Goal: Task Accomplishment & Management: Manage account settings

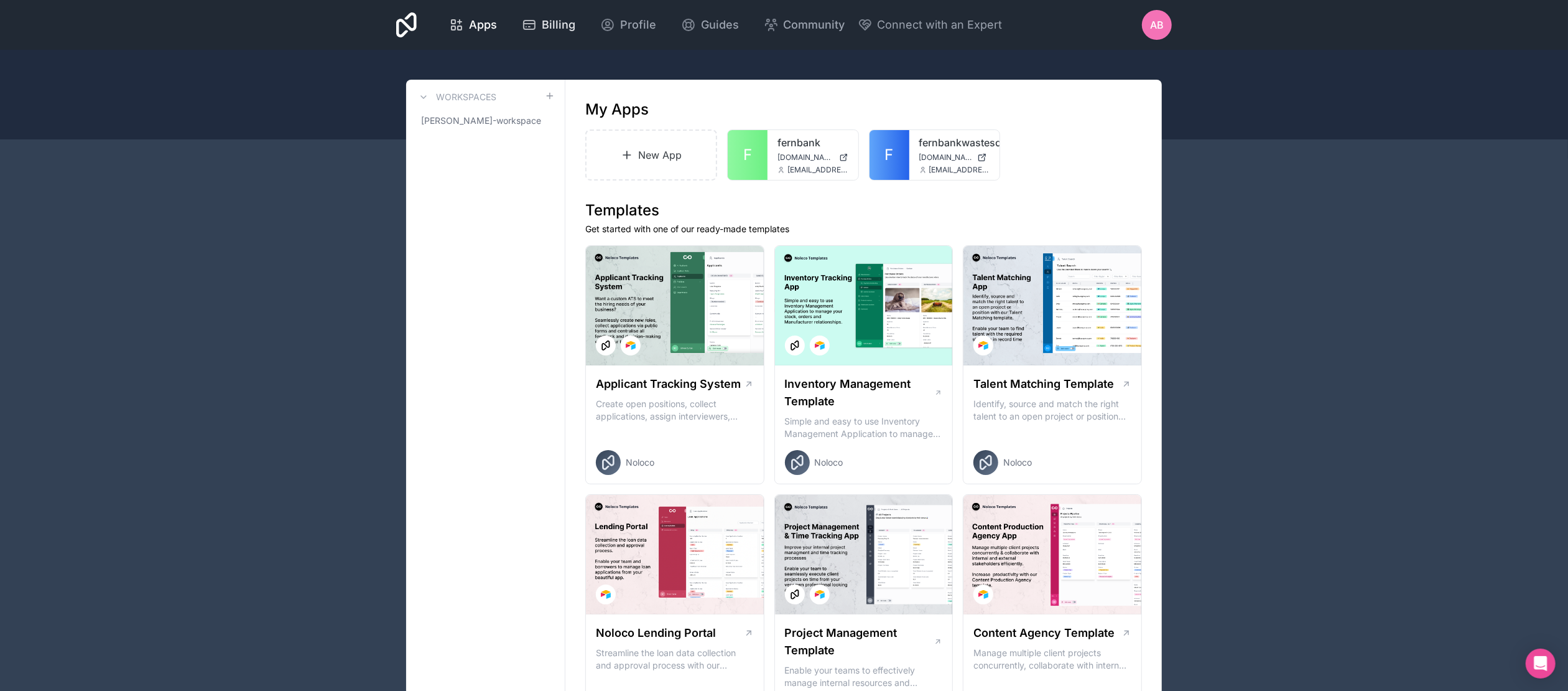
click at [562, 18] on span "Billing" at bounding box center [558, 25] width 33 height 17
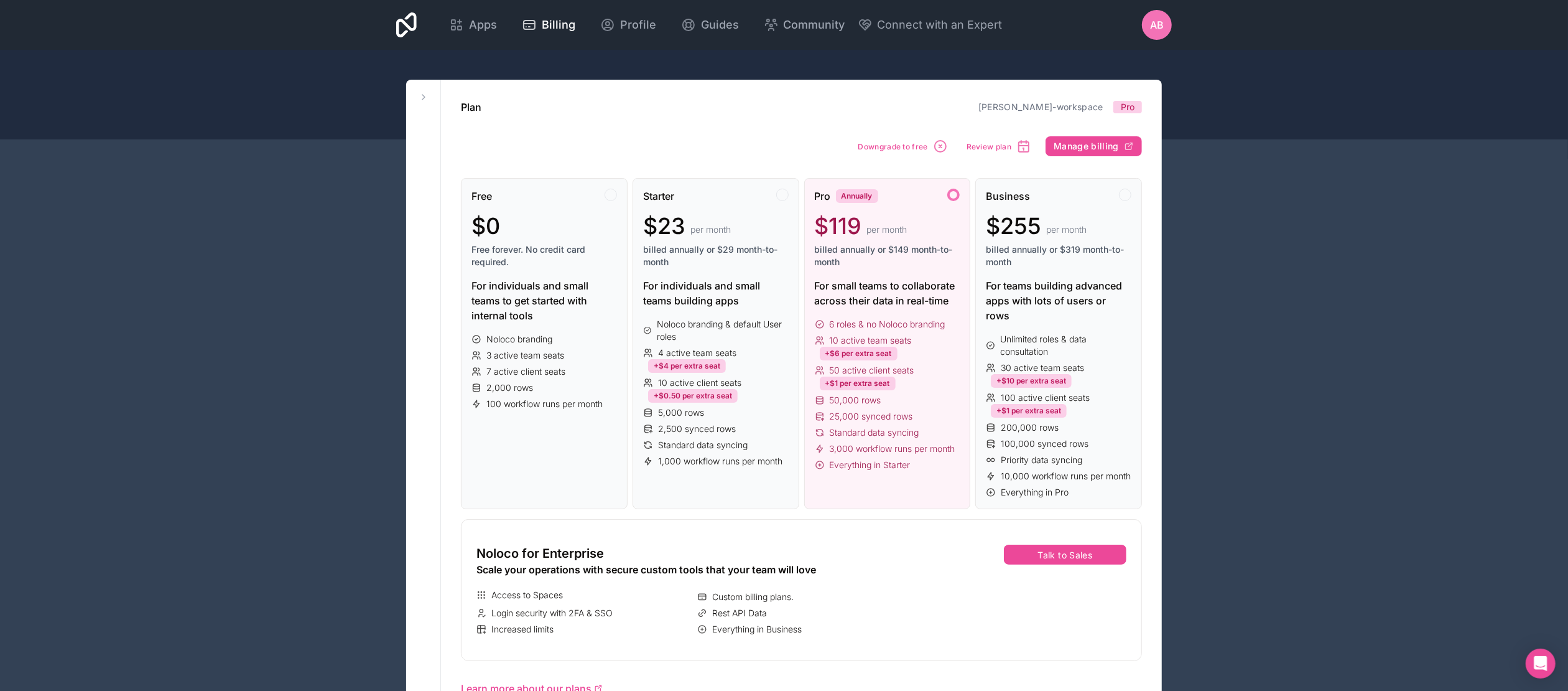
click at [1155, 22] on span "AB" at bounding box center [1157, 24] width 14 height 15
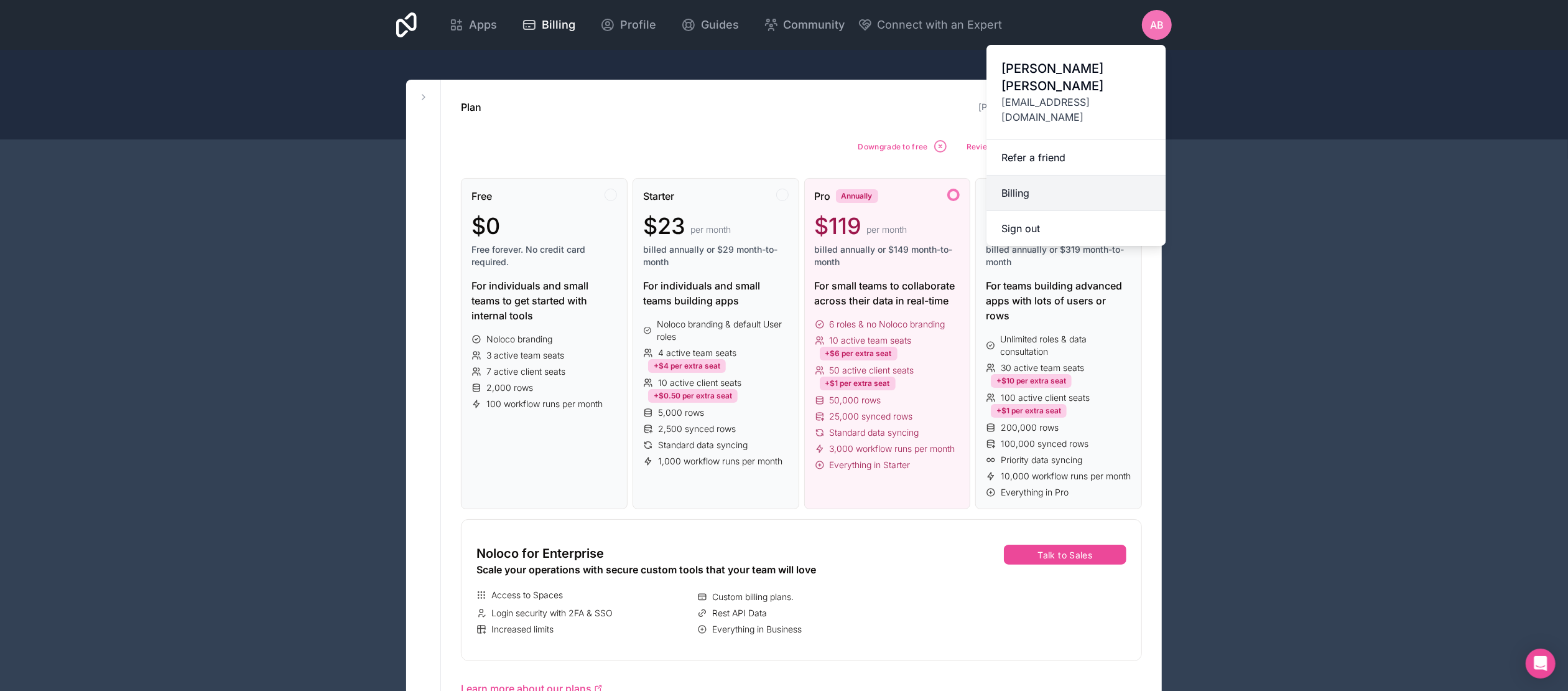
click at [1029, 176] on link "Billing" at bounding box center [1076, 194] width 179 height 36
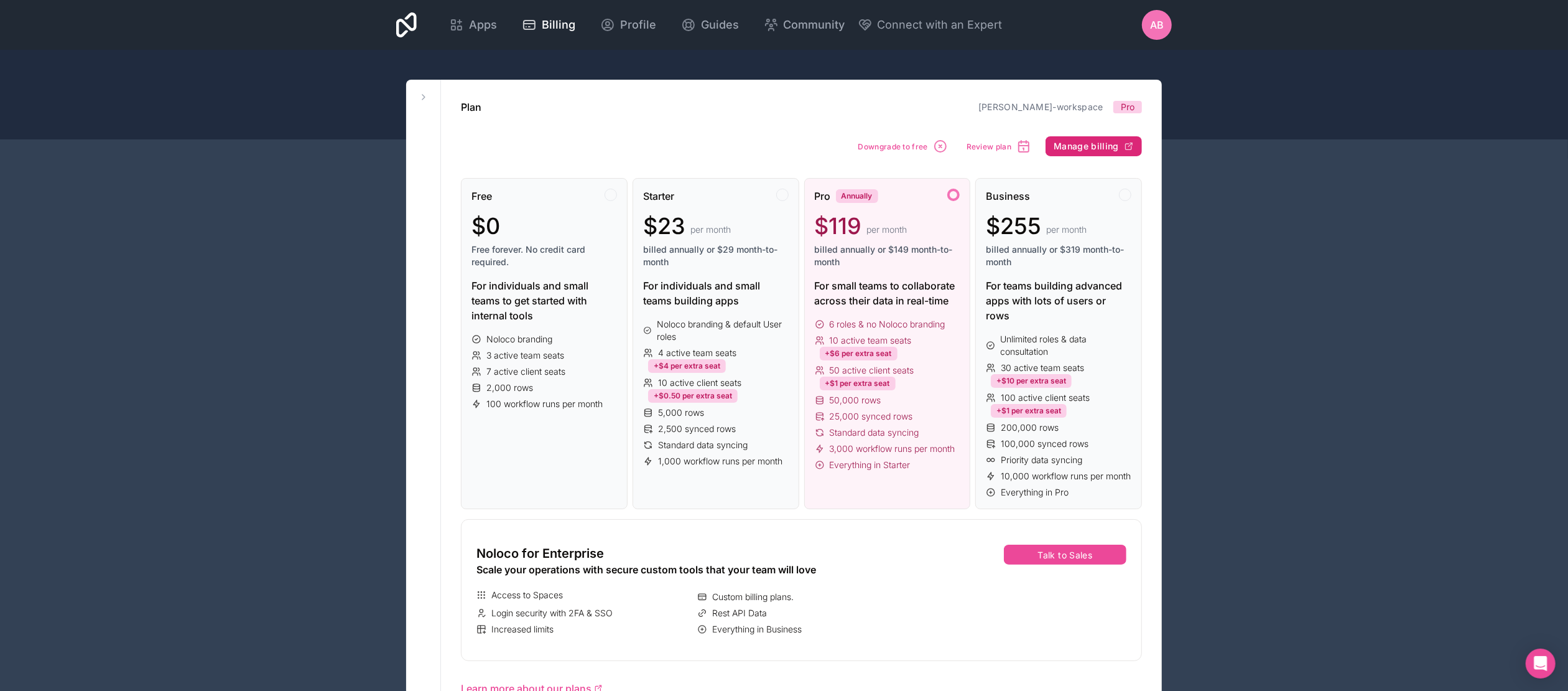
click at [1090, 148] on span "Manage billing" at bounding box center [1086, 146] width 65 height 11
click at [1161, 23] on span "AB" at bounding box center [1157, 24] width 14 height 15
click at [403, 19] on icon at bounding box center [407, 25] width 21 height 25
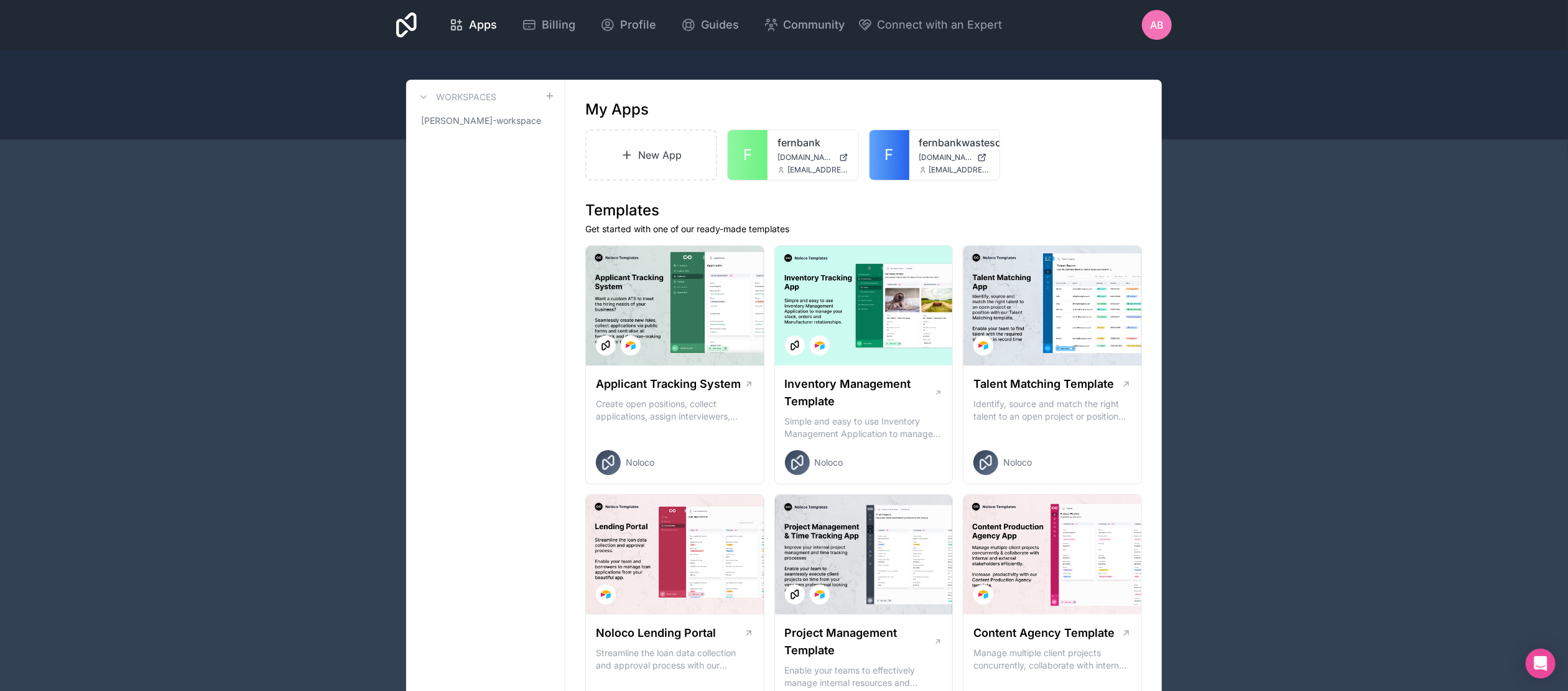
click at [1153, 26] on span "AB" at bounding box center [1157, 24] width 14 height 15
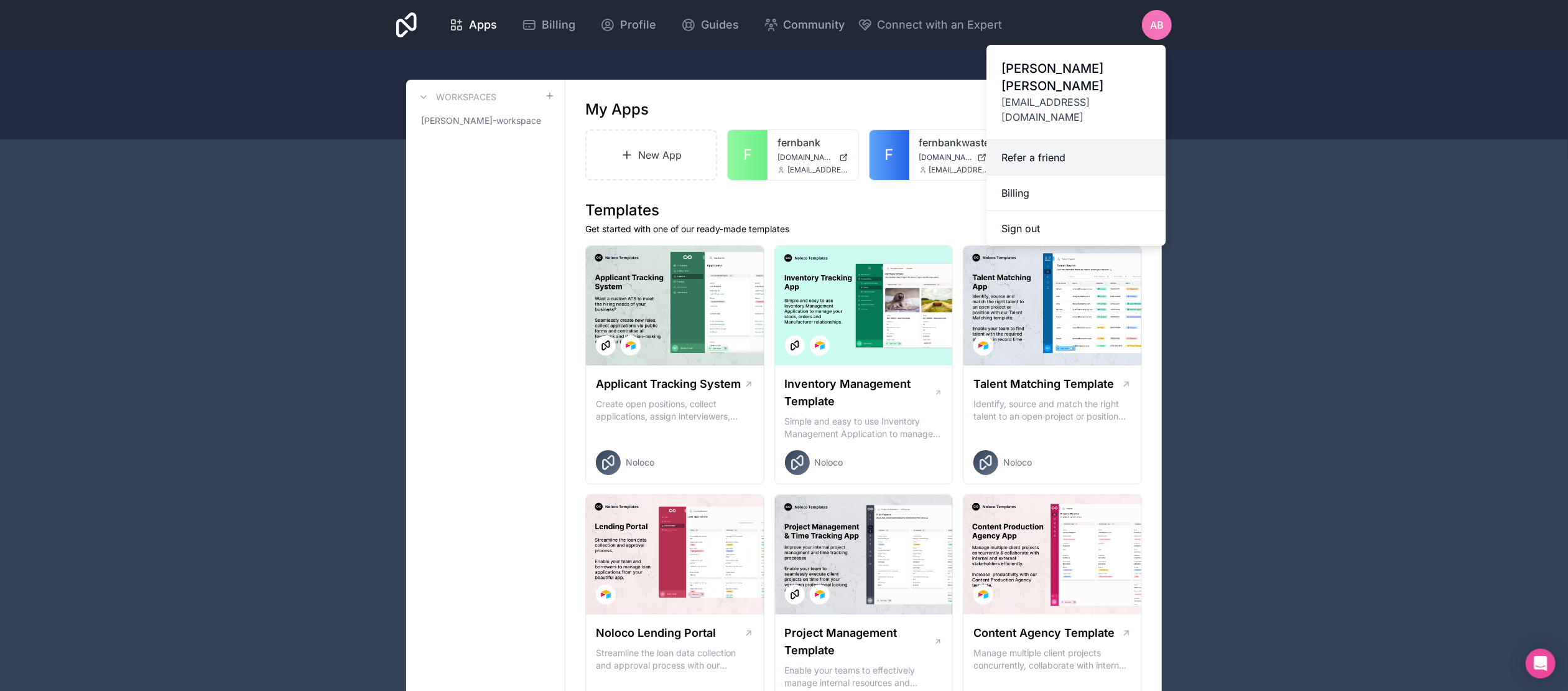
click at [1038, 140] on link "Refer a friend" at bounding box center [1076, 158] width 179 height 36
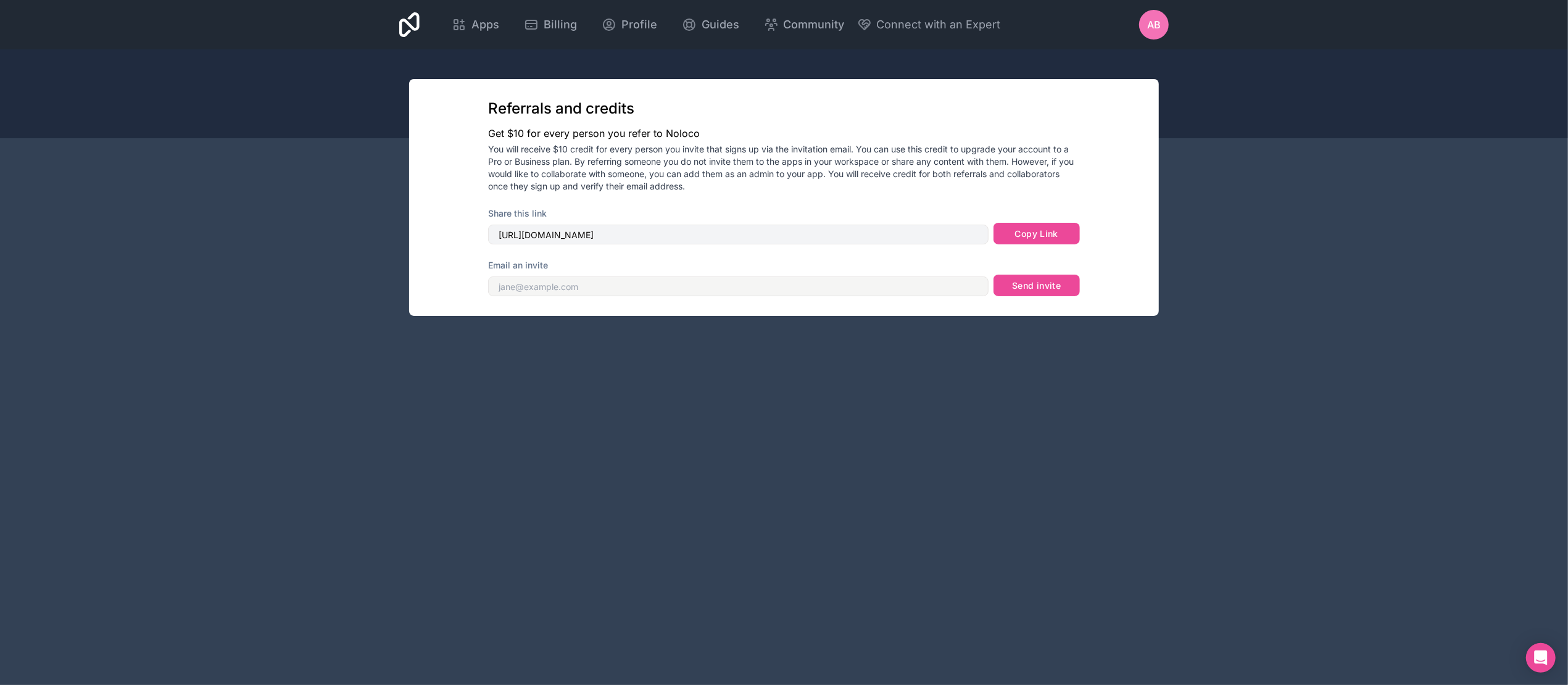
click at [1156, 22] on span "AB" at bounding box center [1154, 24] width 14 height 15
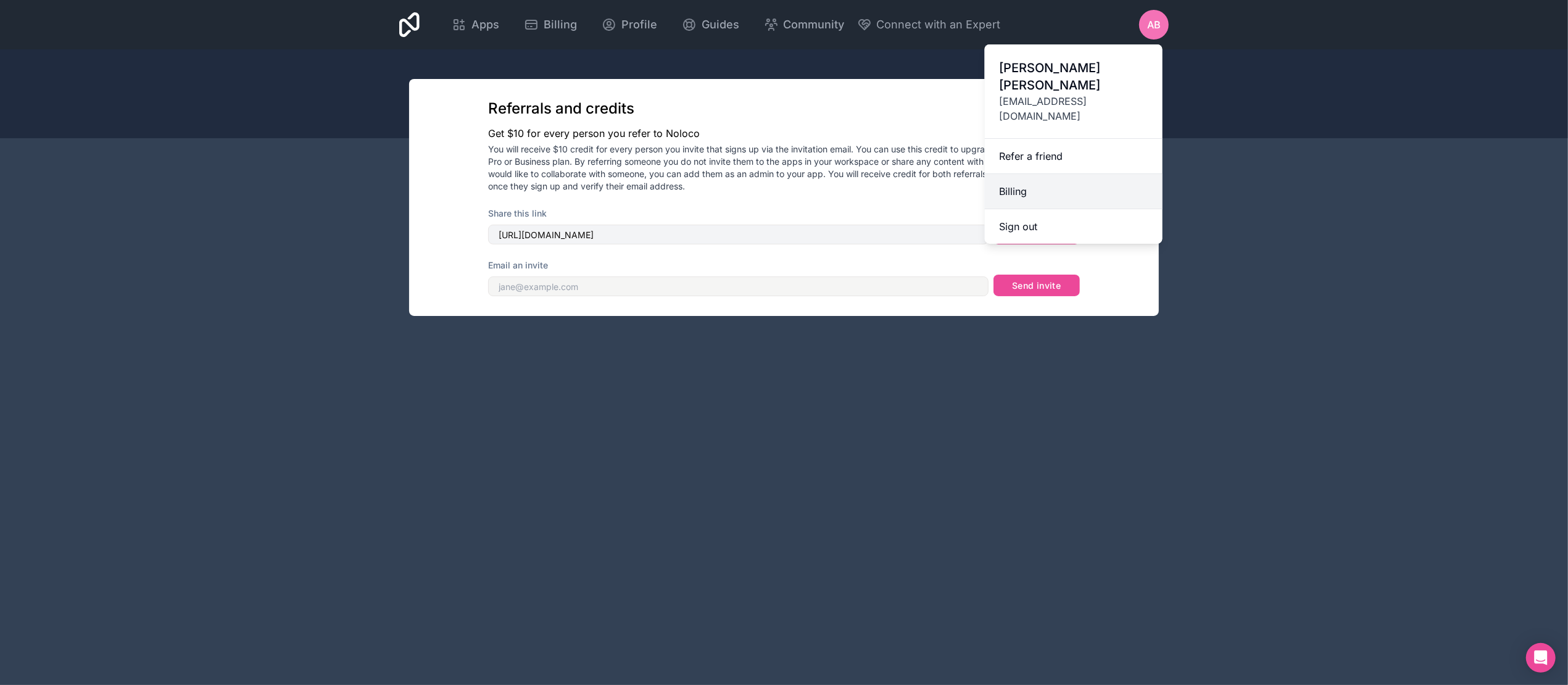
click at [1020, 174] on link "Billing" at bounding box center [1073, 192] width 177 height 35
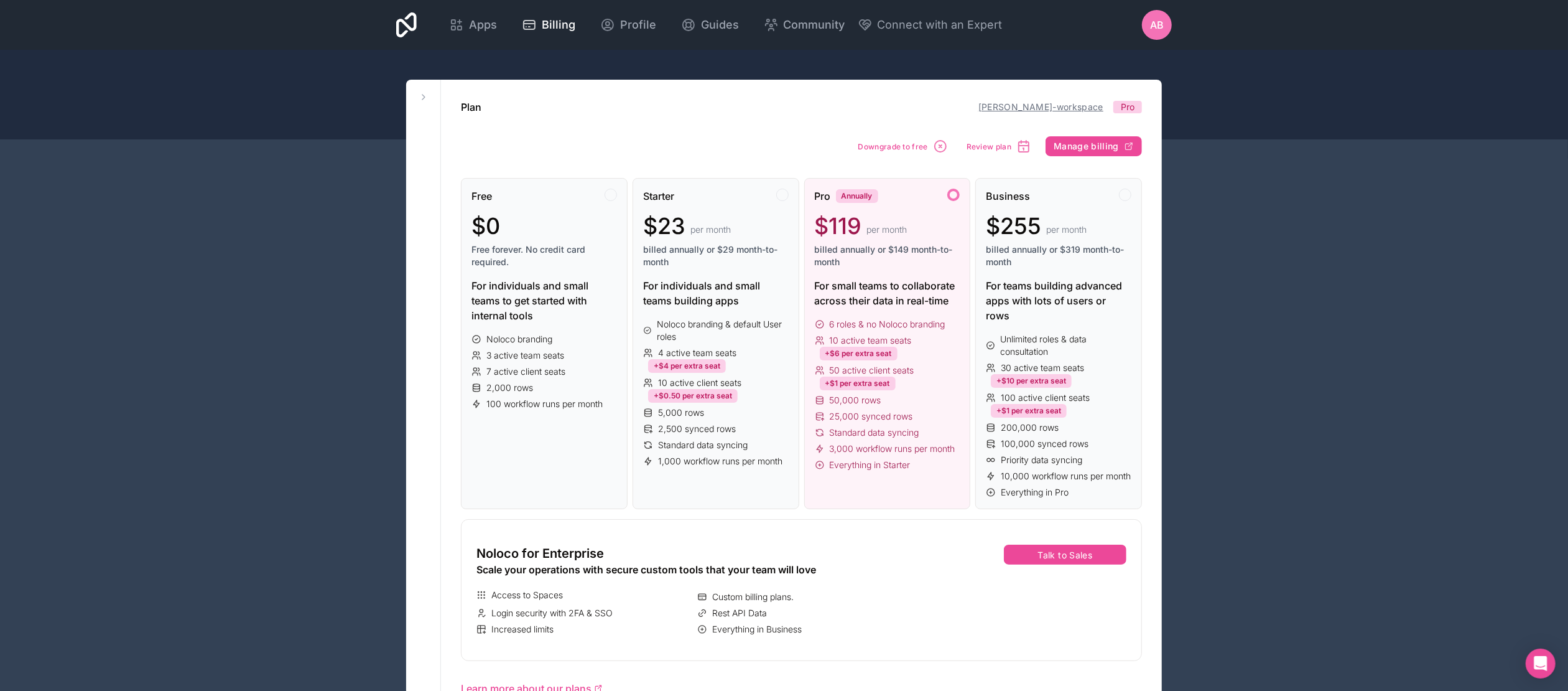
click at [1050, 103] on link "[PERSON_NAME]-workspace" at bounding box center [1041, 107] width 125 height 11
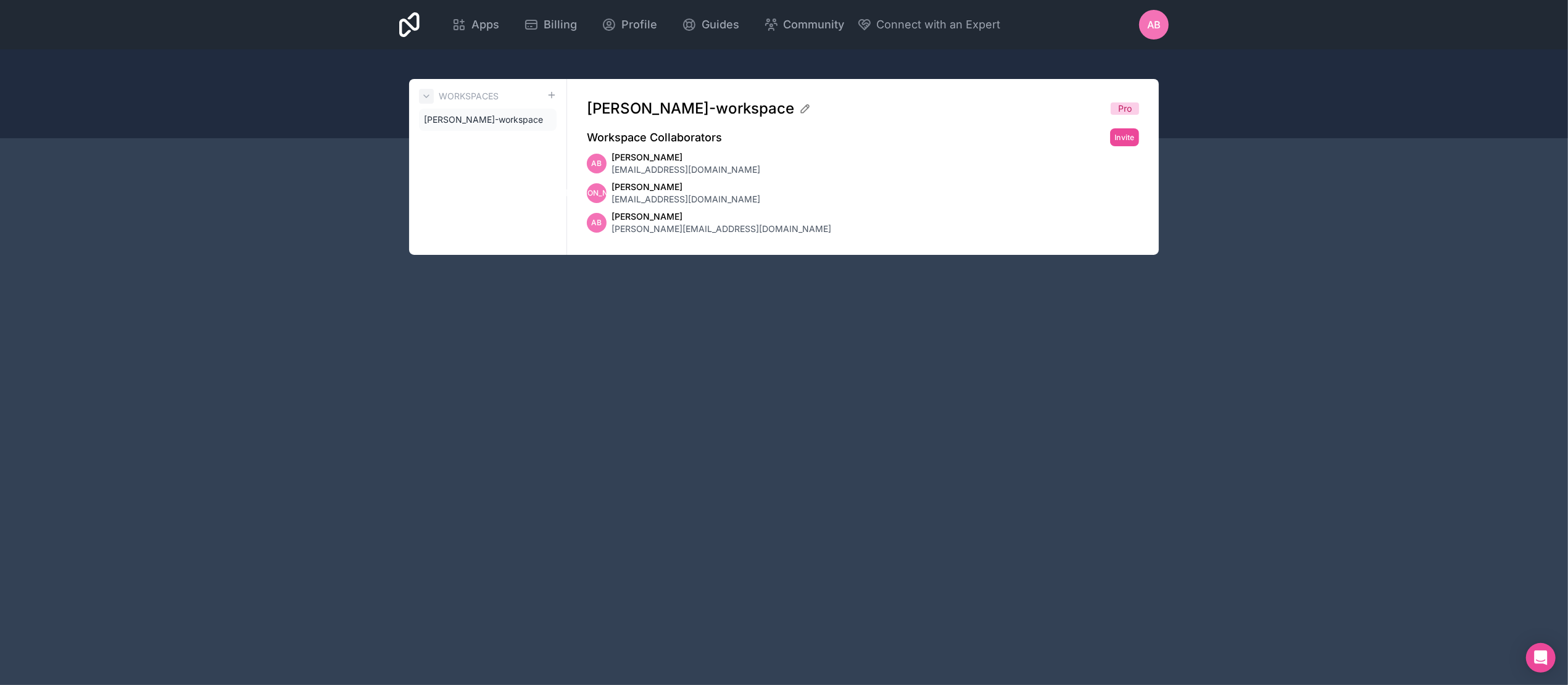
click at [428, 92] on icon at bounding box center [426, 96] width 10 height 10
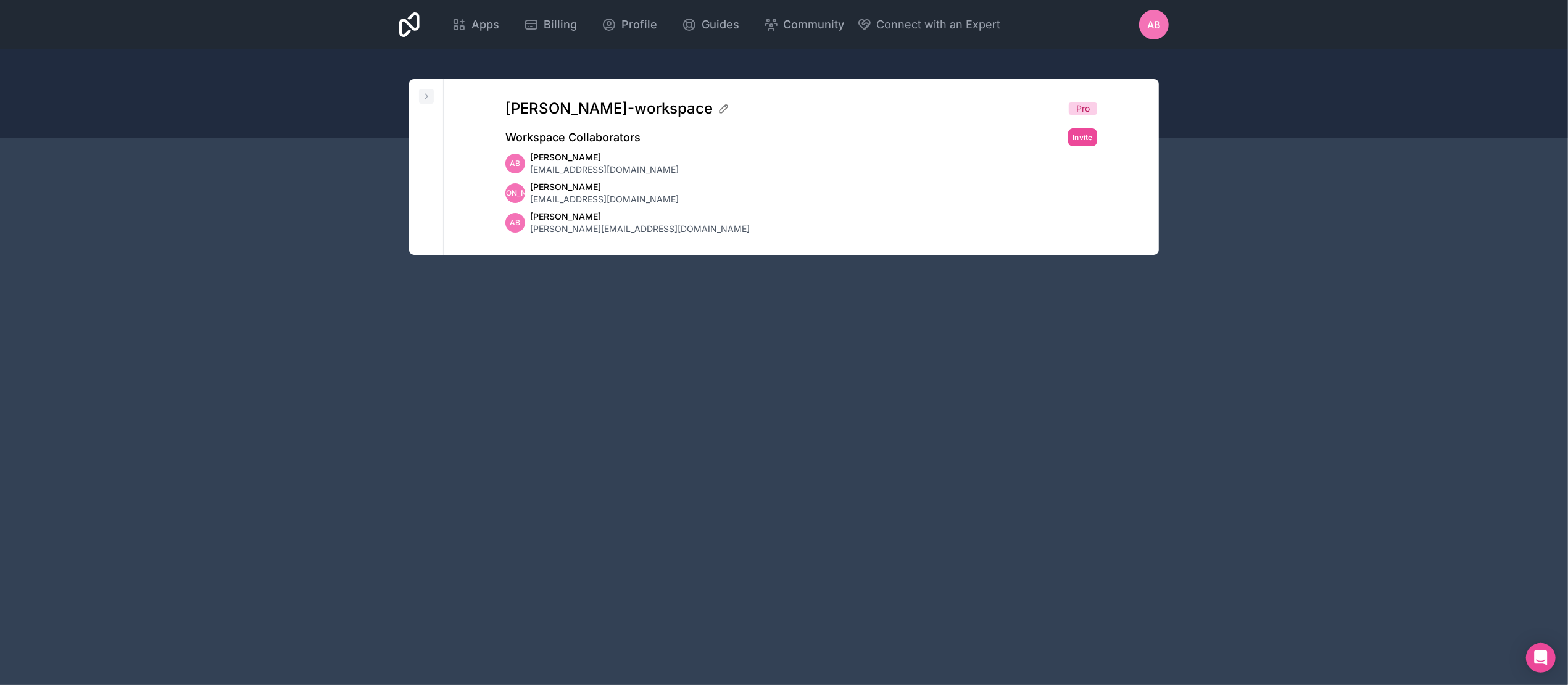
click at [428, 100] on icon at bounding box center [426, 96] width 10 height 10
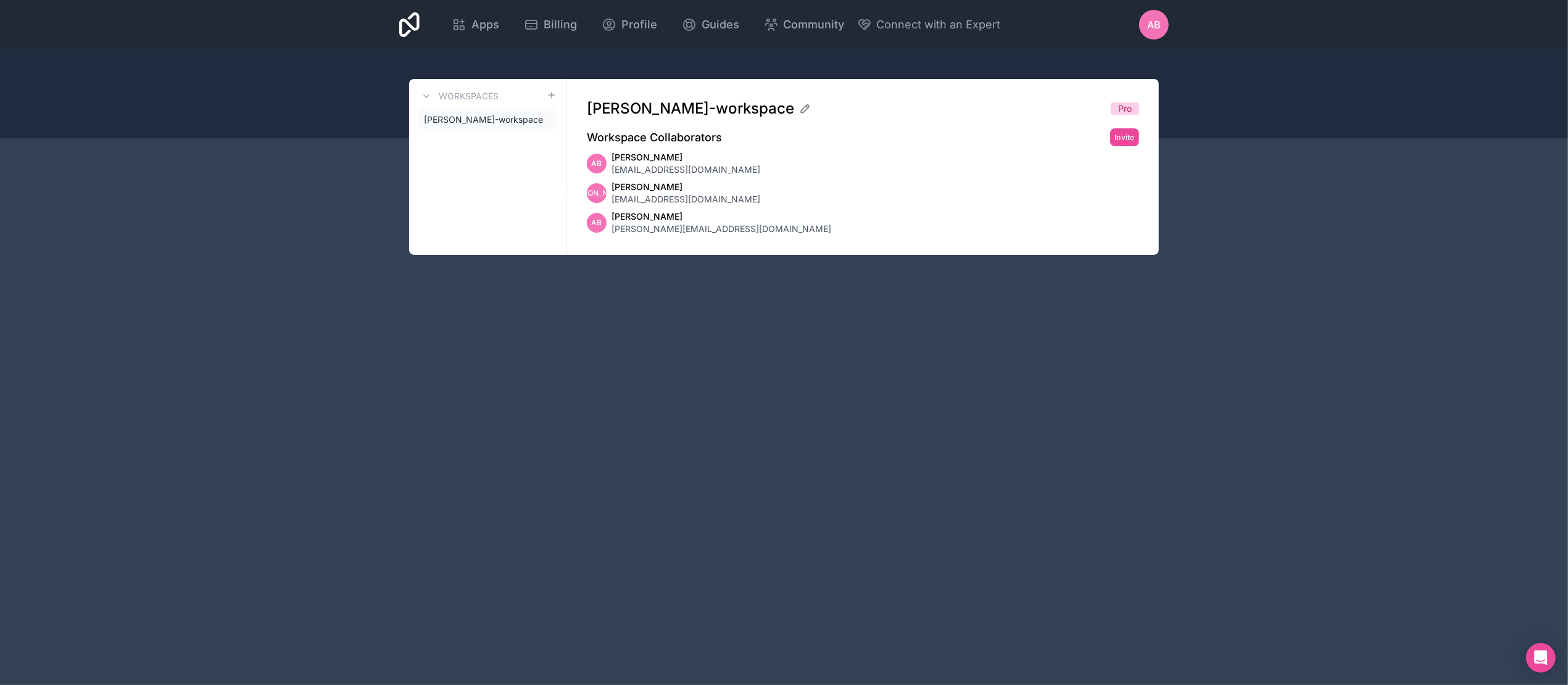
click at [1158, 25] on span "AB" at bounding box center [1154, 24] width 14 height 15
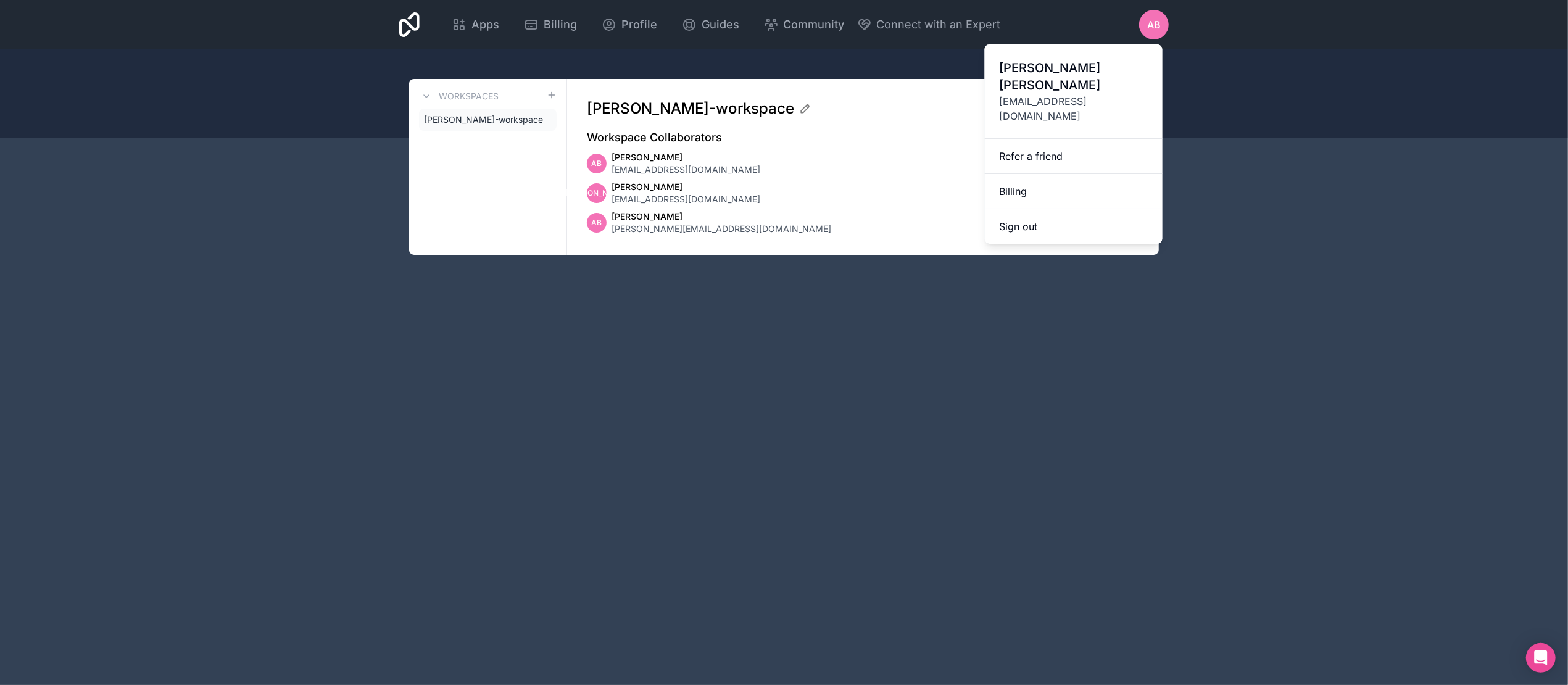
click at [920, 350] on div "Apps Billing Profile Guides Community Connect with an Expert AB Billing Profile…" at bounding box center [784, 342] width 1568 height 685
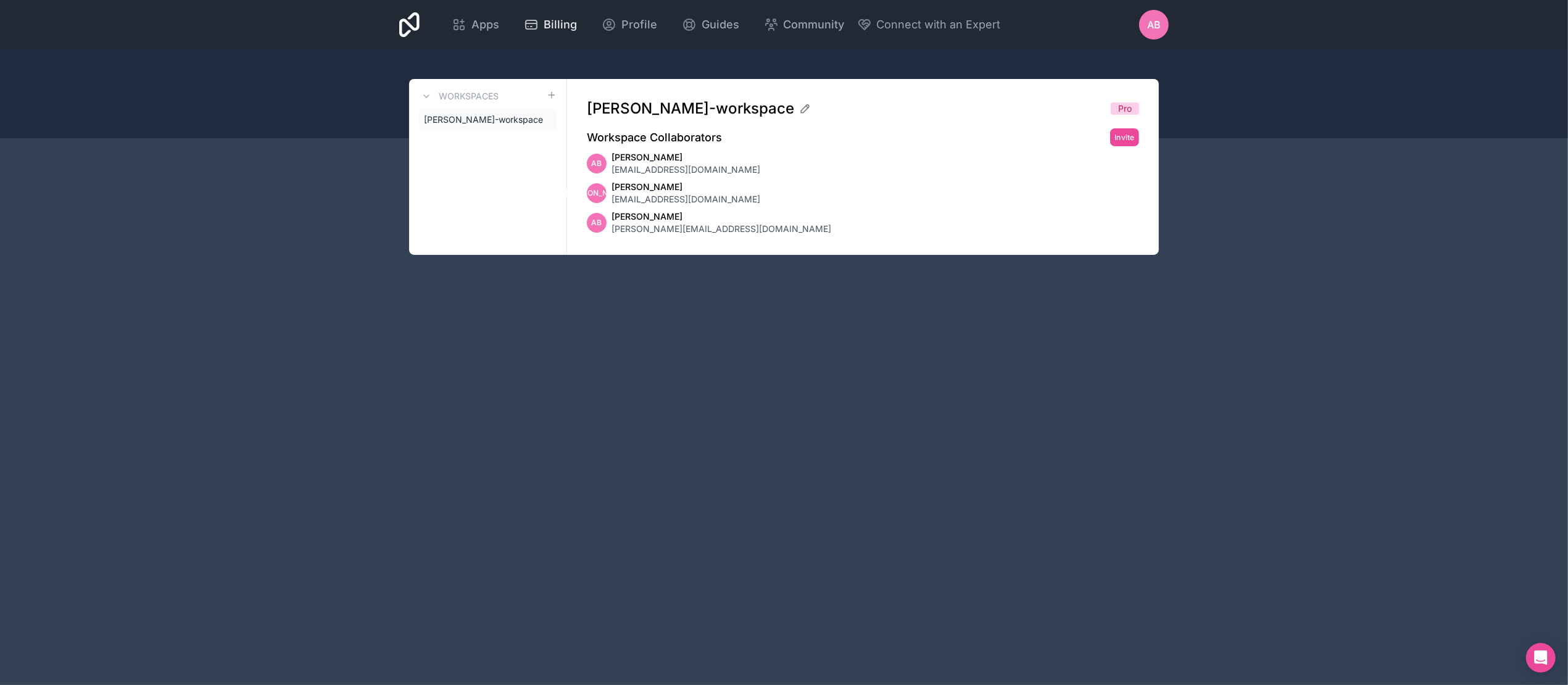
click at [545, 16] on span "Billing" at bounding box center [560, 25] width 33 height 17
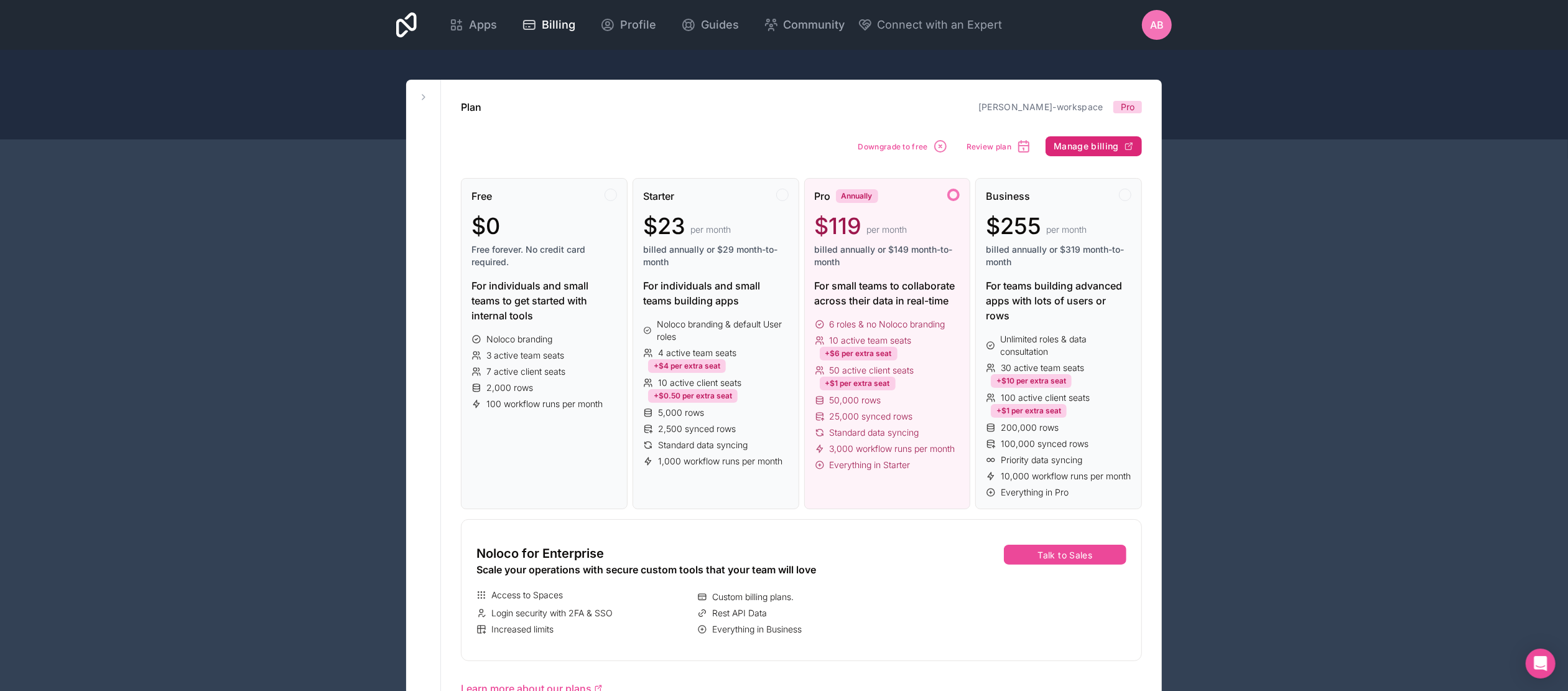
click at [1080, 143] on span "Manage billing" at bounding box center [1086, 146] width 65 height 11
